Goal: Find specific page/section: Find specific page/section

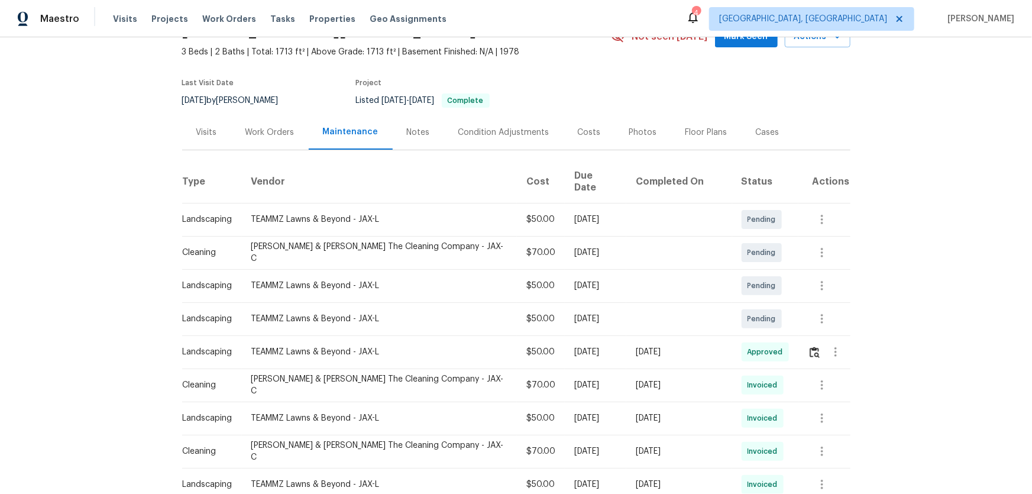
scroll to position [161, 0]
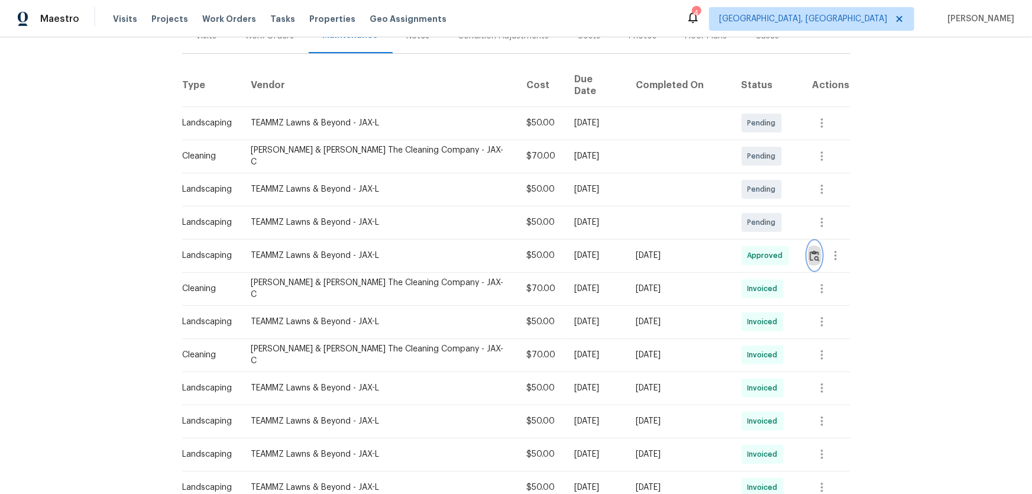
click at [810, 250] on img "button" at bounding box center [815, 255] width 10 height 11
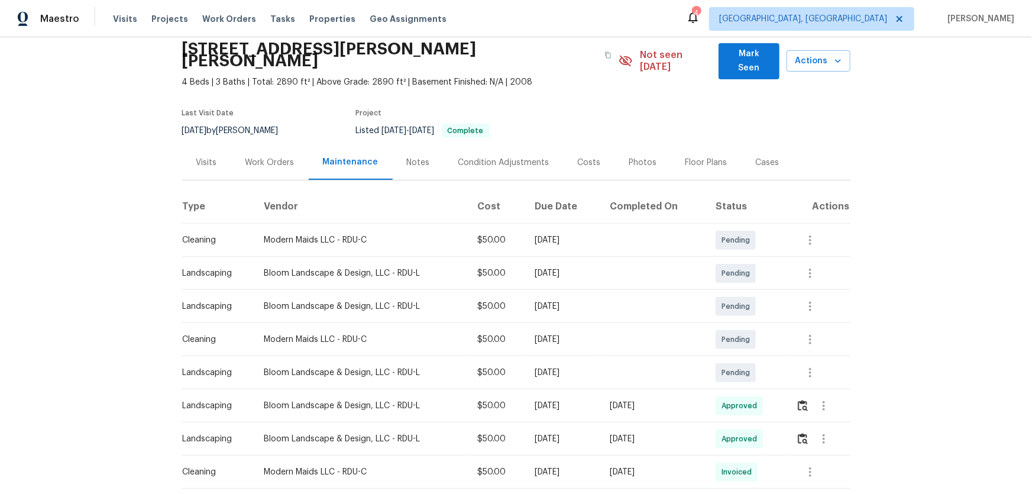
scroll to position [107, 0]
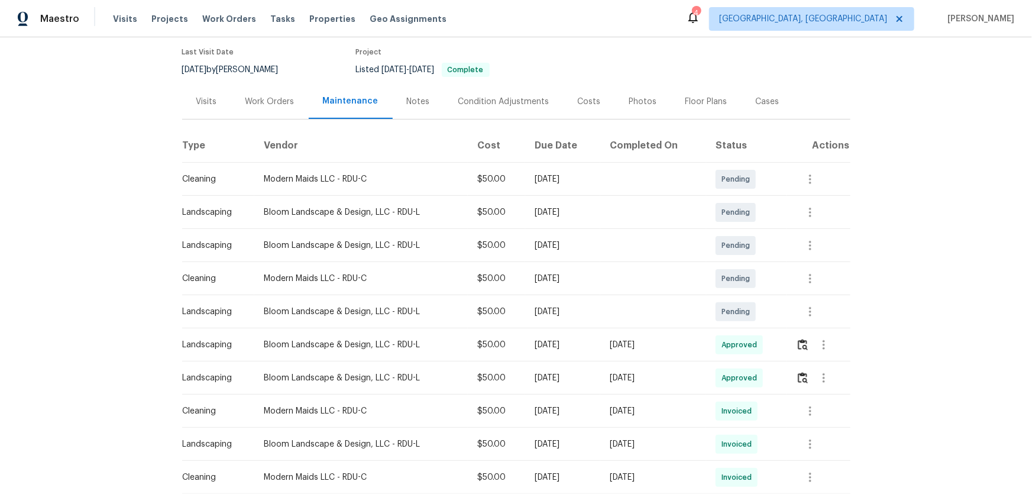
drag, startPoint x: 700, startPoint y: 331, endPoint x: 467, endPoint y: 337, distance: 232.6
click at [516, 337] on tr "Landscaping Bloom Landscape & Design, LLC - RDU-L $50.00 Fri, Aug 08 2025 Sun, …" at bounding box center [516, 344] width 669 height 33
click at [794, 337] on td at bounding box center [818, 344] width 63 height 33
click at [798, 339] on img "button" at bounding box center [803, 344] width 10 height 11
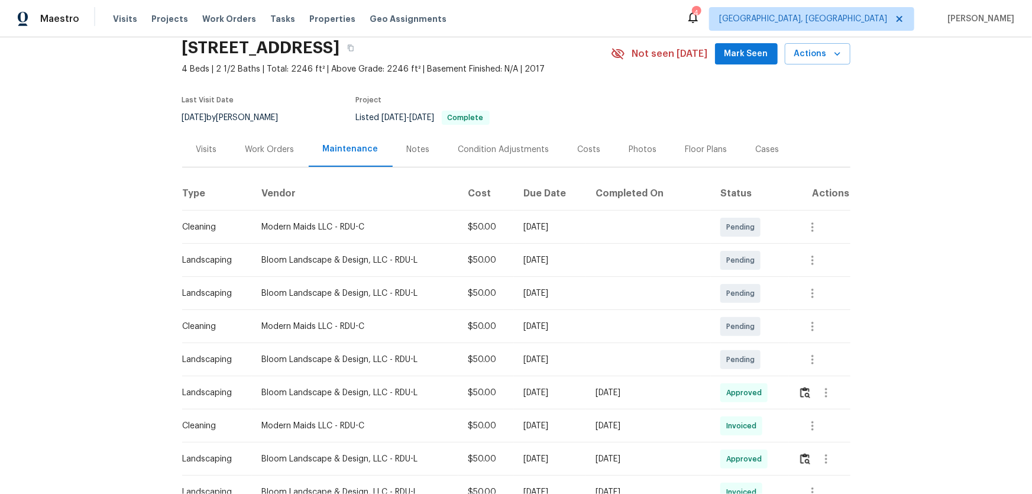
scroll to position [161, 0]
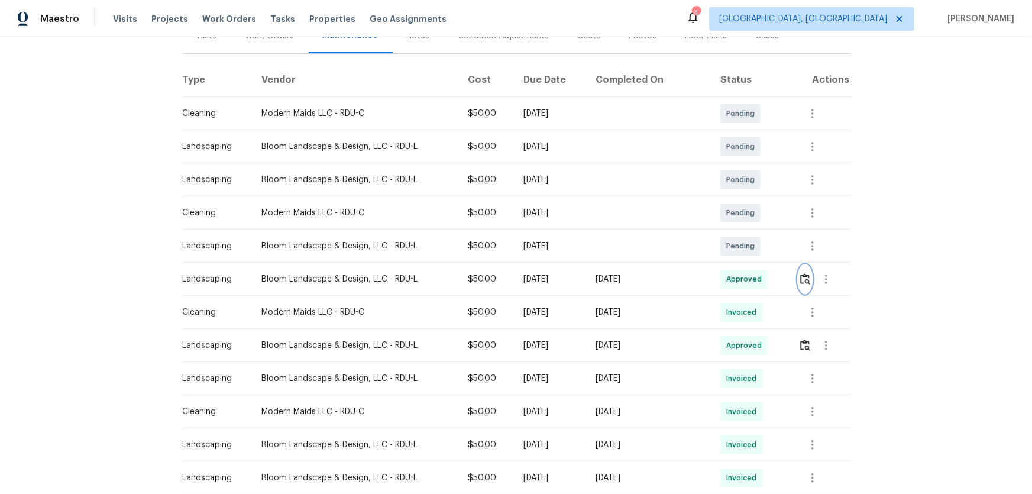
click at [802, 280] on img "button" at bounding box center [805, 278] width 10 height 11
